Goal: Information Seeking & Learning: Check status

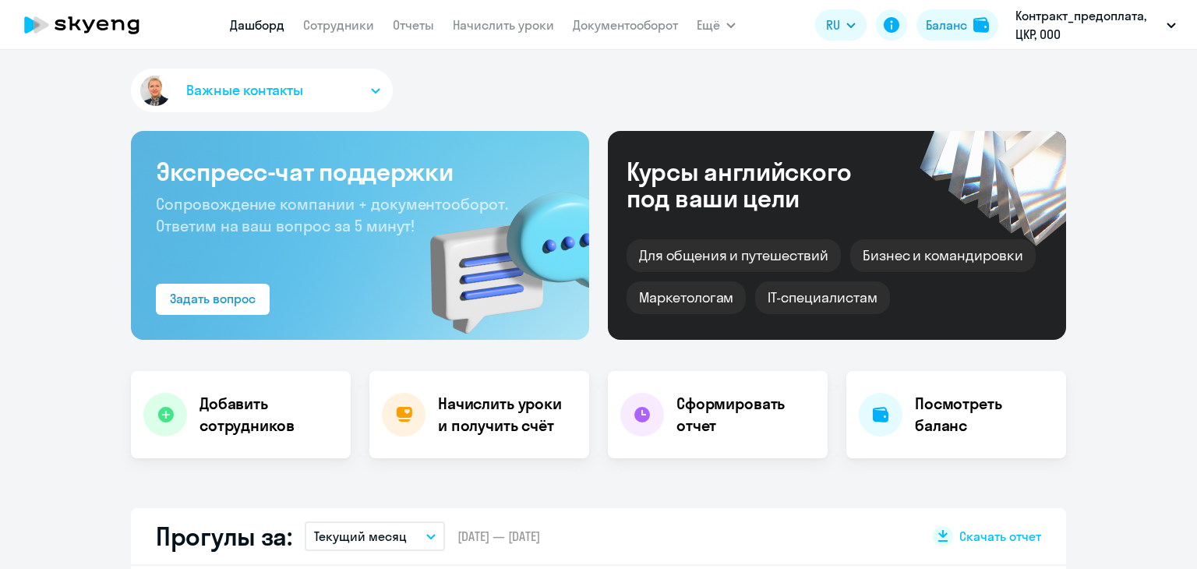
select select "30"
click at [932, 425] on h4 "Посмотреть баланс" at bounding box center [984, 415] width 139 height 44
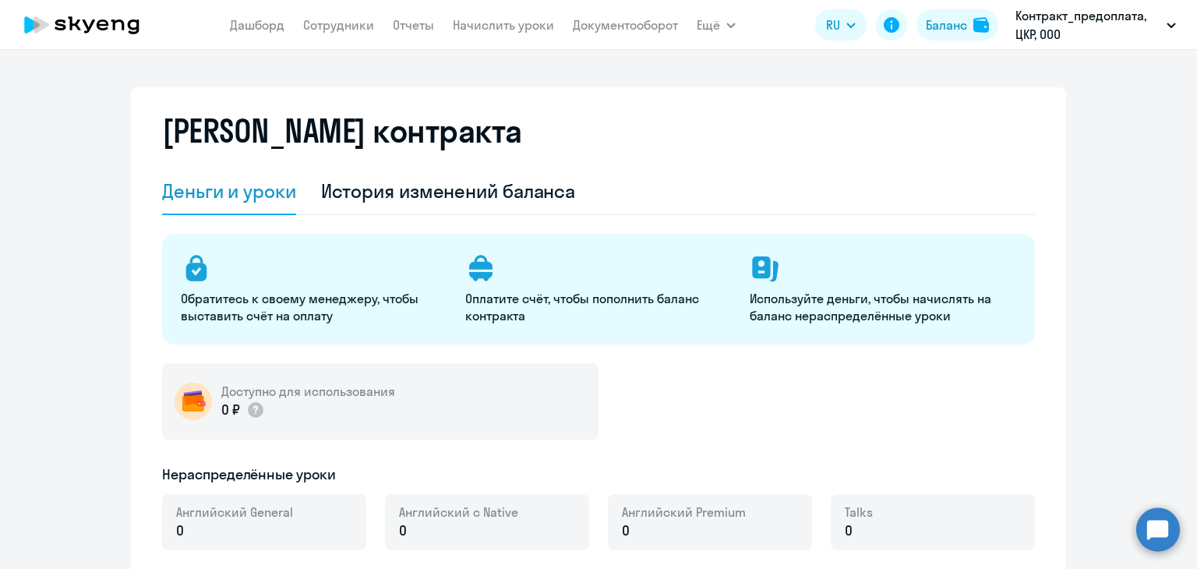
select select "english_adult_not_native_speaker"
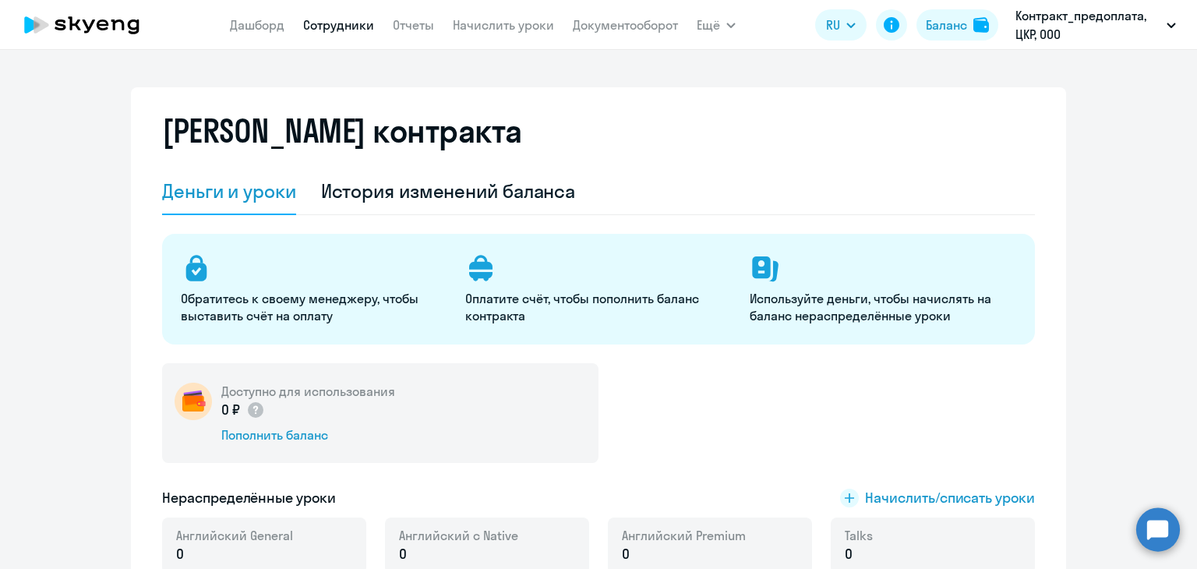
click at [336, 25] on link "Сотрудники" at bounding box center [338, 25] width 71 height 16
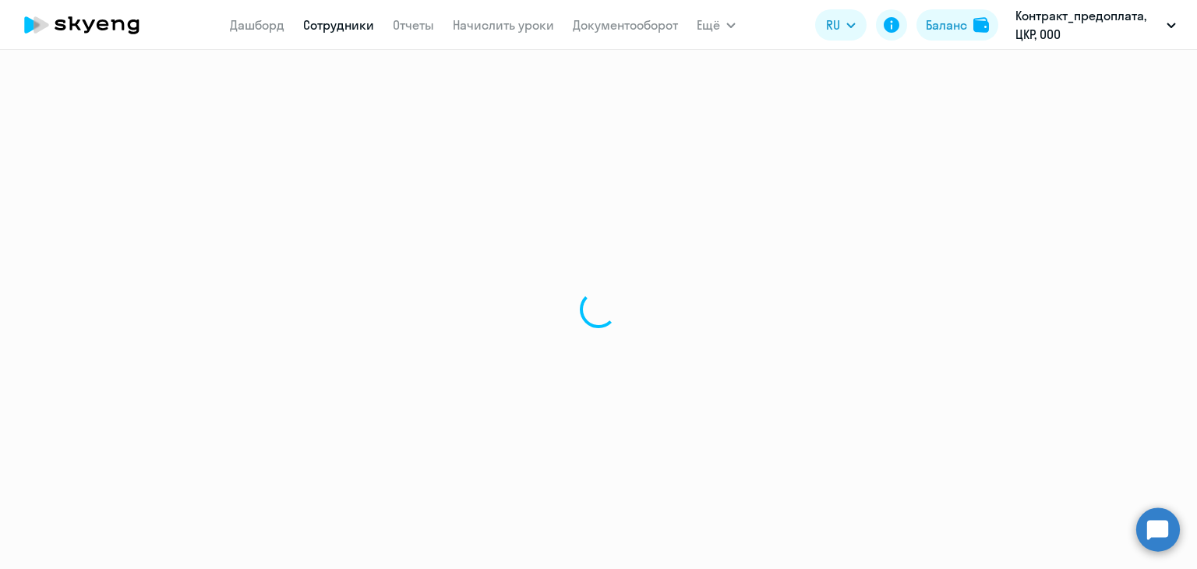
select select "30"
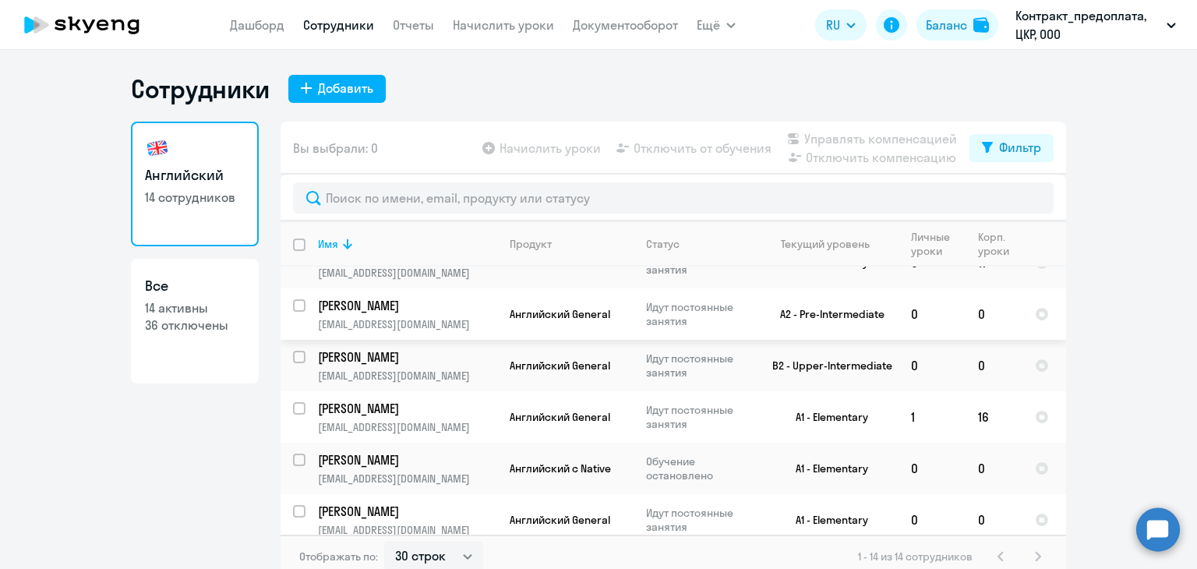
scroll to position [457, 0]
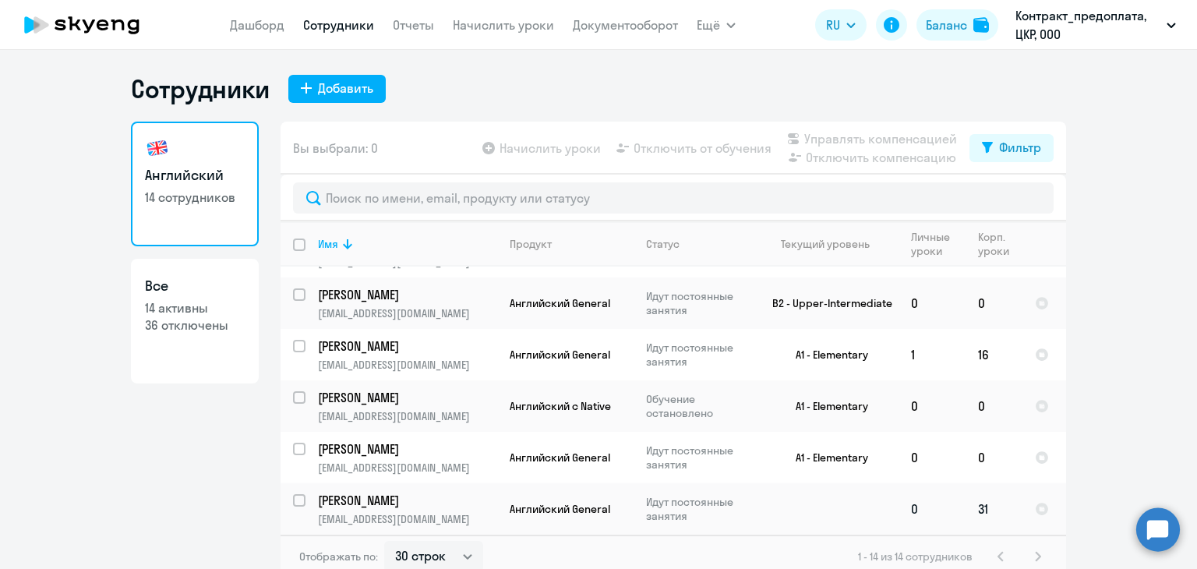
click at [398, 493] on td "[PERSON_NAME] [PERSON_NAME][EMAIL_ADDRESS][DOMAIN_NAME]" at bounding box center [402, 508] width 192 height 51
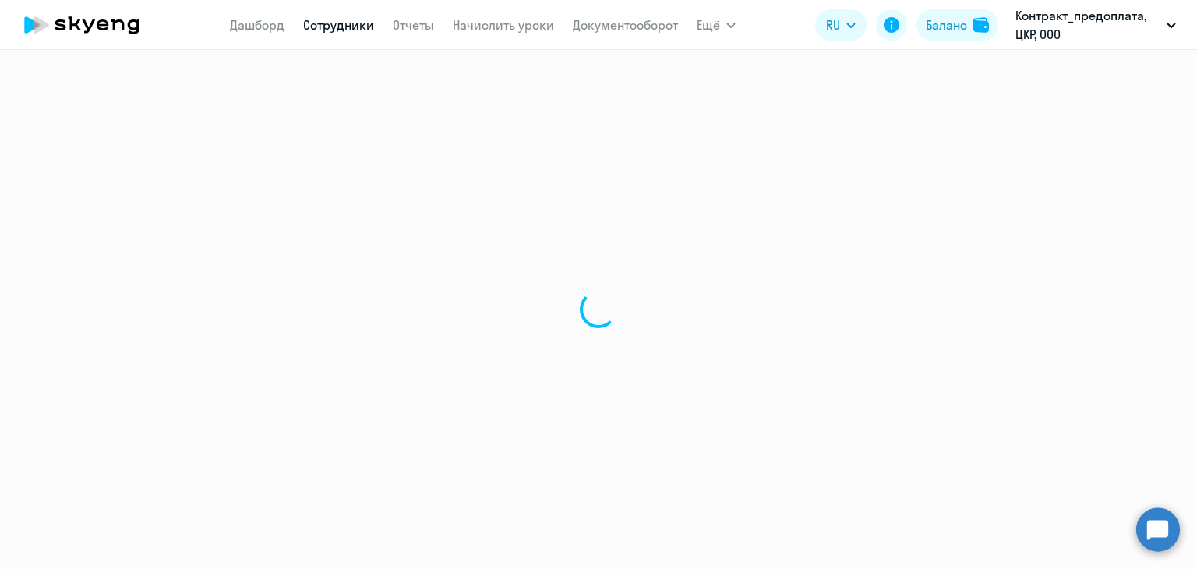
click at [375, 497] on div at bounding box center [598, 309] width 1197 height 519
select select "english"
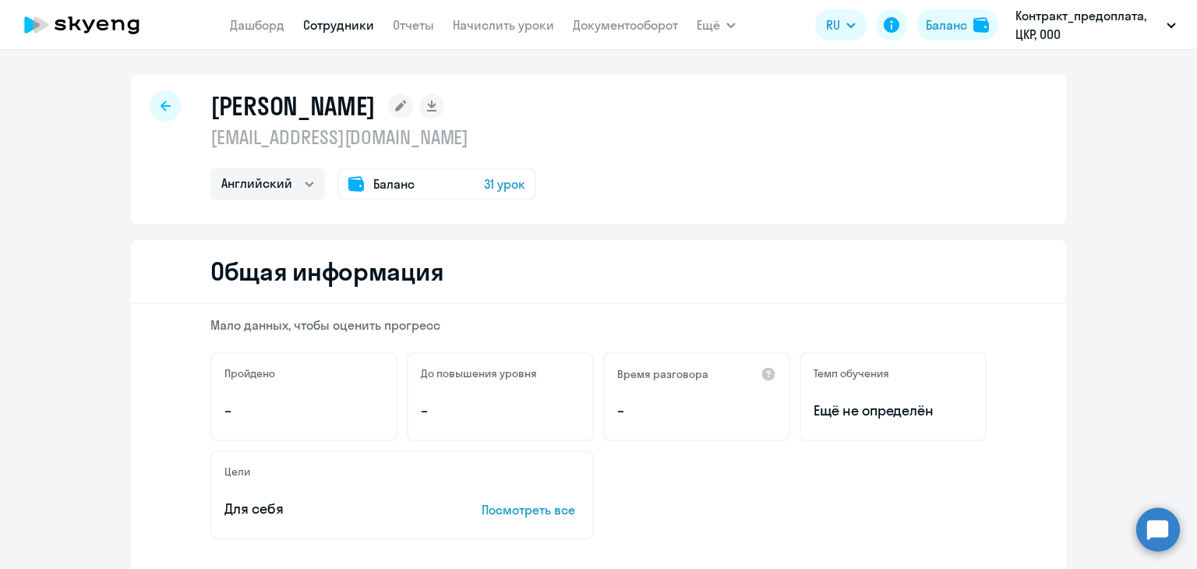
click at [494, 181] on span "31 урок" at bounding box center [504, 184] width 41 height 19
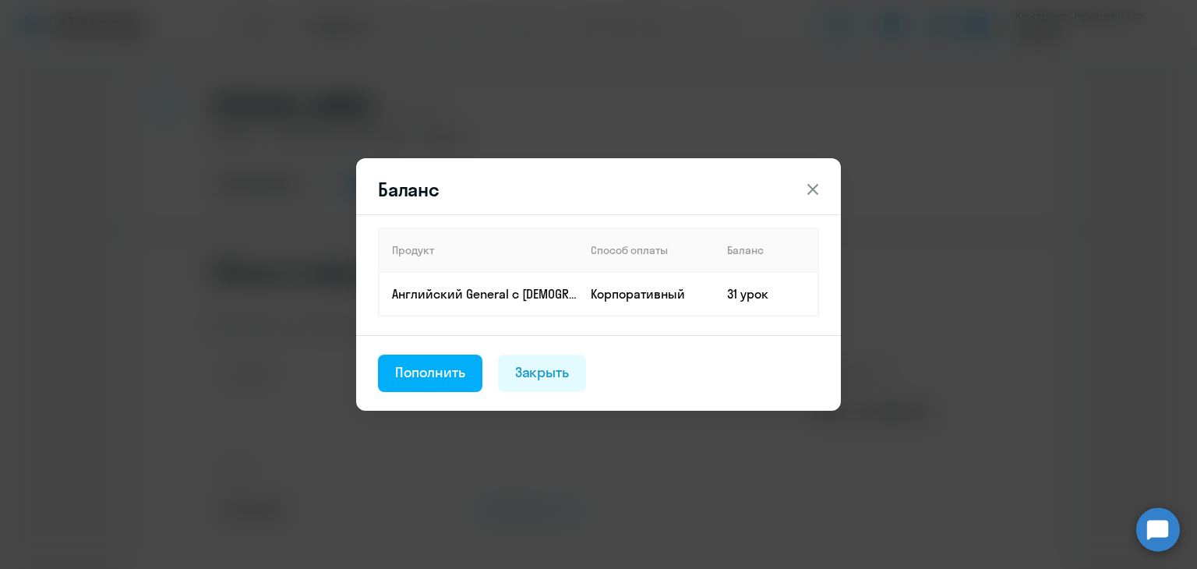
click at [812, 186] on icon at bounding box center [813, 189] width 19 height 19
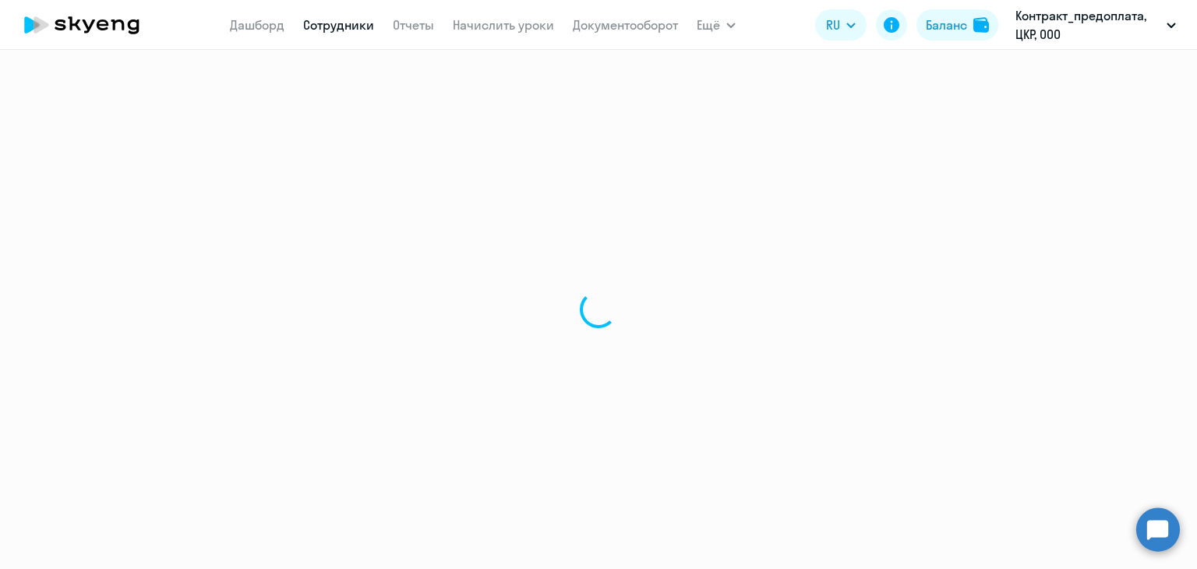
select select "30"
